Goal: Task Accomplishment & Management: Use online tool/utility

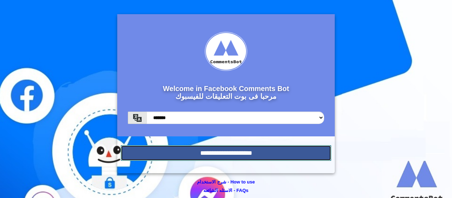
click at [282, 153] on input "**********" at bounding box center [226, 153] width 211 height 16
